Goal: Task Accomplishment & Management: Manage account settings

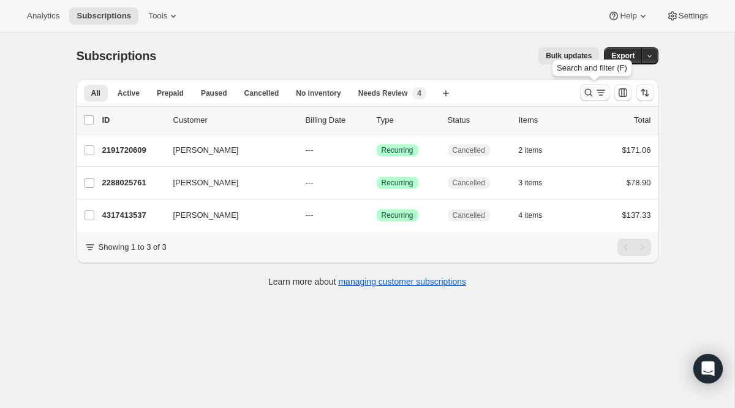
click at [604, 89] on icon "Search and filter results" at bounding box center [601, 92] width 12 height 12
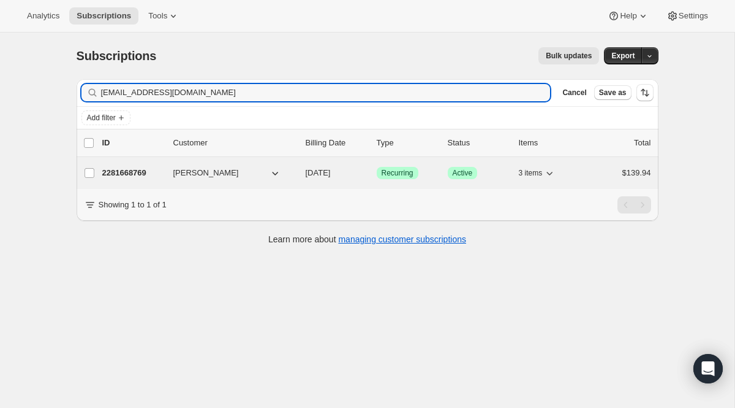
type input "[EMAIL_ADDRESS][DOMAIN_NAME]"
click at [394, 173] on span "Recurring" at bounding box center [398, 173] width 32 height 10
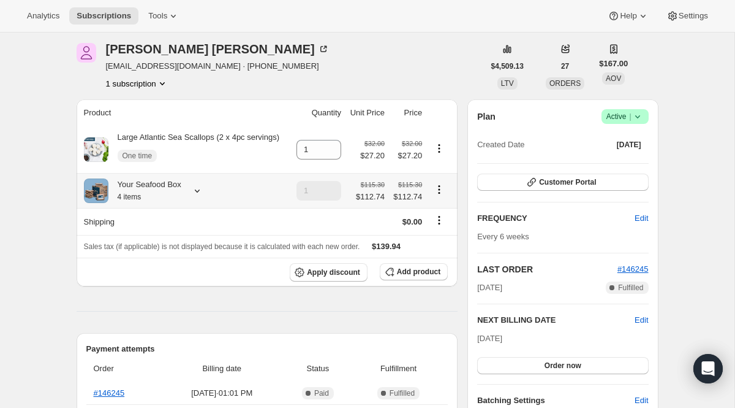
scroll to position [50, 0]
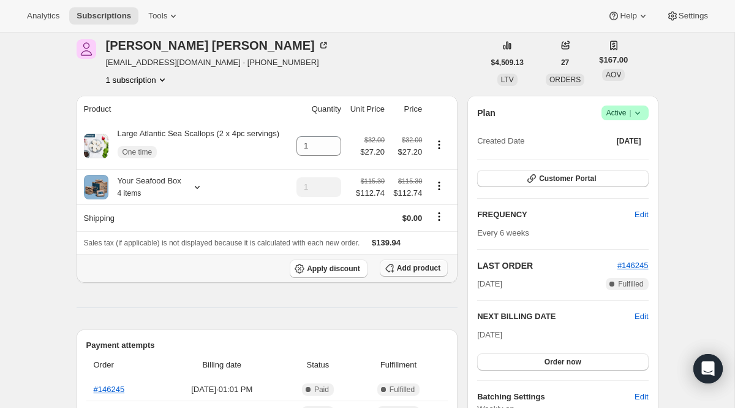
click at [417, 273] on span "Add product" at bounding box center [419, 268] width 44 height 10
click at [404, 273] on span "Add product" at bounding box center [419, 268] width 44 height 10
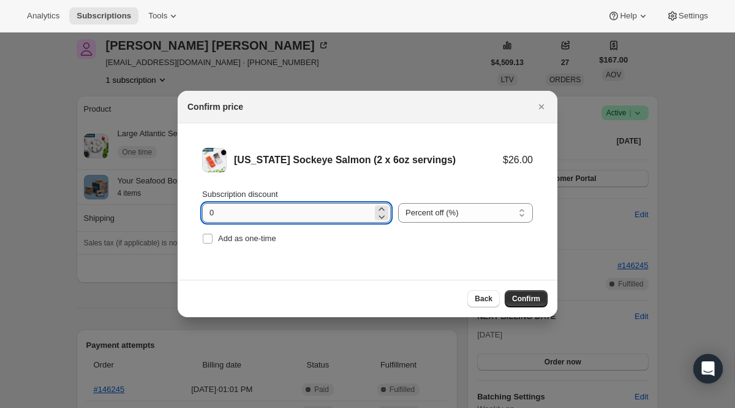
click at [311, 213] on input "0" at bounding box center [287, 213] width 170 height 20
type input "100"
click at [264, 243] on span "Add as one-time" at bounding box center [247, 238] width 58 height 9
click at [213, 243] on input "Add as one-time" at bounding box center [208, 239] width 10 height 10
checkbox input "true"
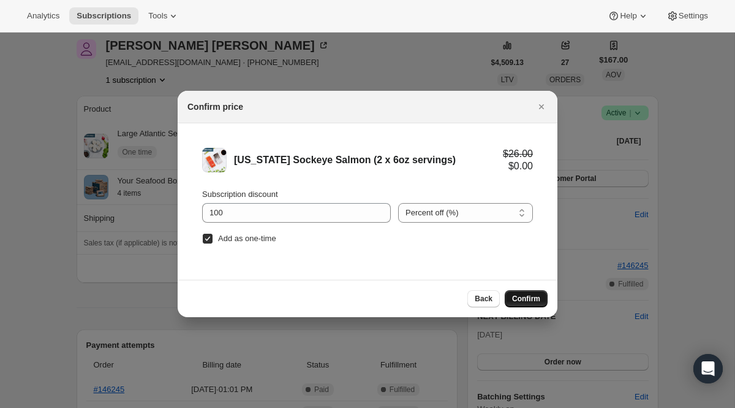
click at [518, 291] on button "Confirm" at bounding box center [526, 298] width 43 height 17
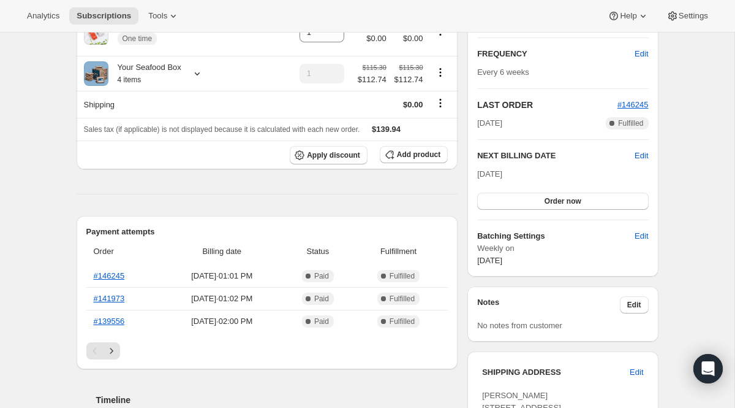
scroll to position [259, 0]
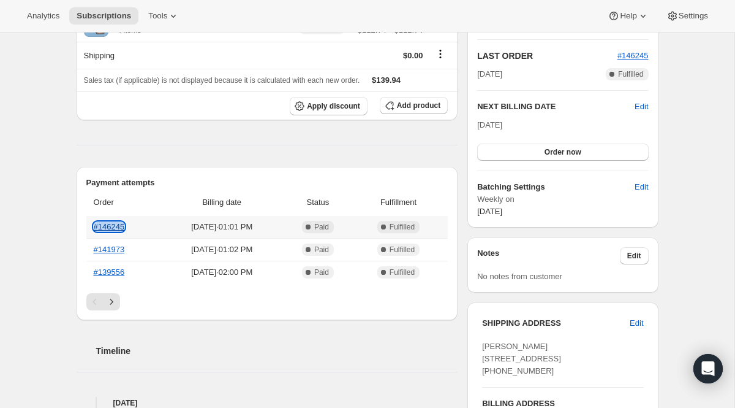
copy link "#146245"
